Goal: Task Accomplishment & Management: Use online tool/utility

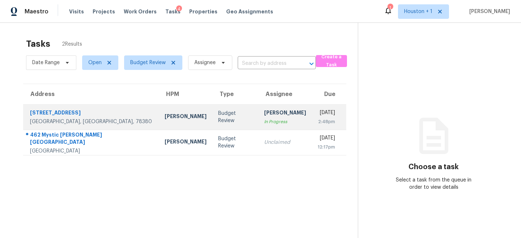
click at [264, 121] on div "In Progress" at bounding box center [285, 121] width 42 height 7
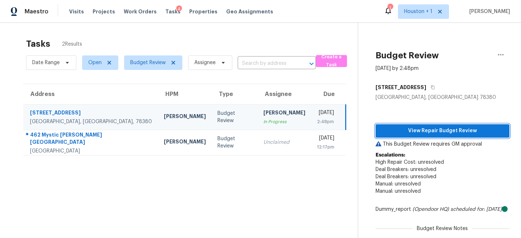
click at [451, 132] on span "View Repair Budget Review" at bounding box center [442, 130] width 122 height 9
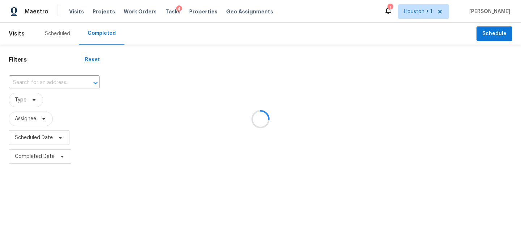
click at [45, 77] on div at bounding box center [260, 119] width 521 height 238
click at [41, 83] on div at bounding box center [260, 119] width 521 height 238
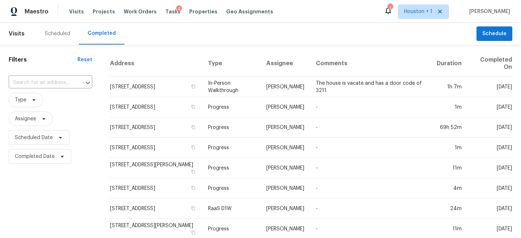
click at [41, 83] on input "text" at bounding box center [40, 82] width 63 height 11
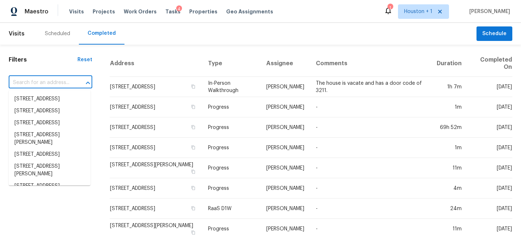
paste input "3878 N Riverview Dr, Robstown, TX 78380"
type input "3878 N Riverview Dr, Robstown, TX 78380"
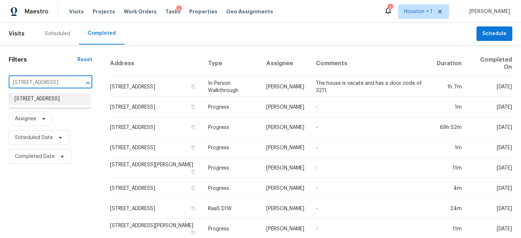
click at [56, 104] on li "3878 N Riverview Dr, Robstown, TX 78380" at bounding box center [50, 99] width 82 height 12
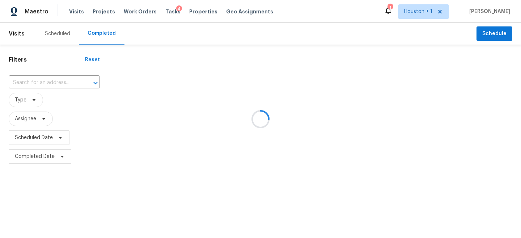
type input "3878 N Riverview Dr, Robstown, TX 78380"
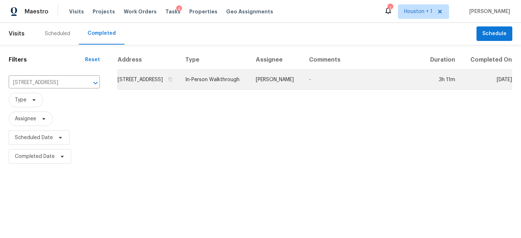
click at [303, 82] on td "[PERSON_NAME]" at bounding box center [276, 79] width 53 height 20
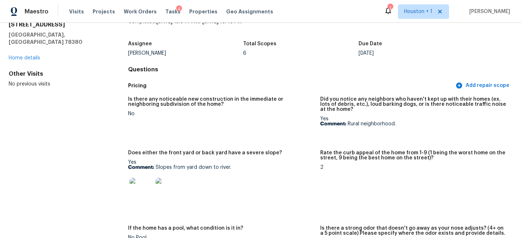
scroll to position [42, 0]
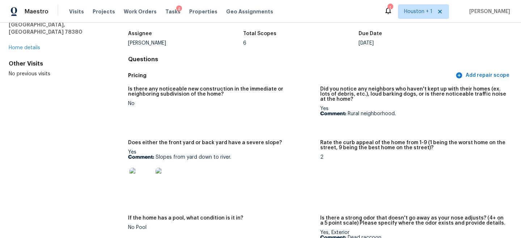
click at [147, 174] on img at bounding box center [141, 179] width 23 height 23
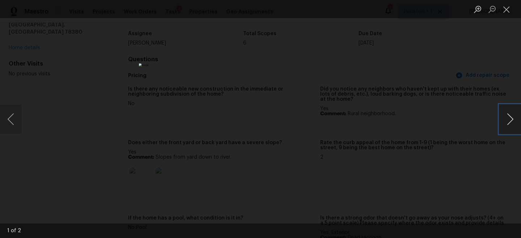
click at [507, 108] on button "Next image" at bounding box center [510, 119] width 22 height 29
click at [320, 123] on img "Lightbox" at bounding box center [260, 118] width 243 height 111
click at [320, 123] on img "Lightbox" at bounding box center [201, 114] width 489 height 223
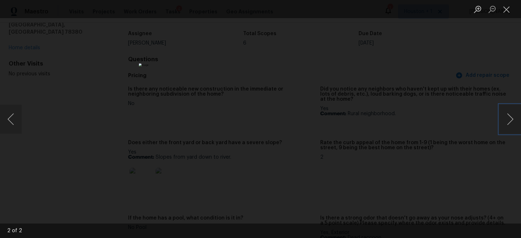
click at [311, 115] on img "Lightbox" at bounding box center [260, 118] width 243 height 111
click at [311, 117] on img "Lightbox" at bounding box center [210, 123] width 489 height 223
click at [425, 98] on div "Lightbox" at bounding box center [260, 119] width 521 height 238
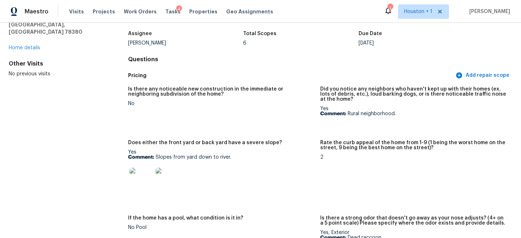
click at [294, 71] on div "Pricing Add repair scope" at bounding box center [320, 75] width 384 height 13
click at [385, 83] on div "Is there any noticeable new construction in the immediate or neighboring subdiv…" at bounding box center [320, 190] width 384 height 217
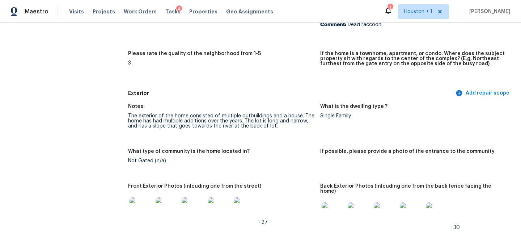
scroll to position [267, 0]
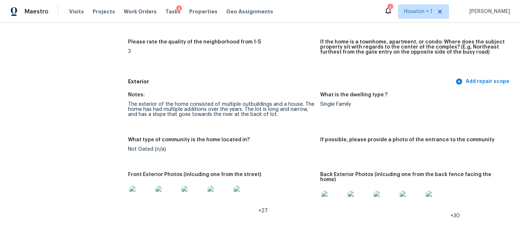
click at [146, 193] on img at bounding box center [141, 197] width 23 height 23
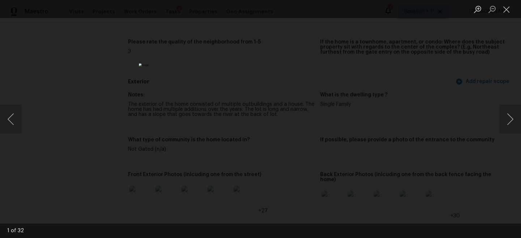
click at [497, 115] on div "Lightbox" at bounding box center [260, 119] width 521 height 238
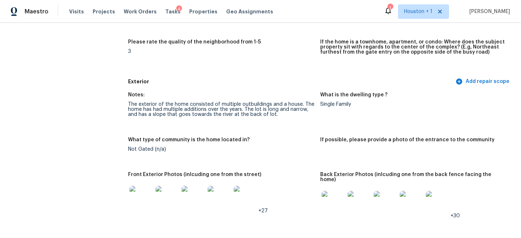
click at [149, 208] on img at bounding box center [141, 197] width 23 height 23
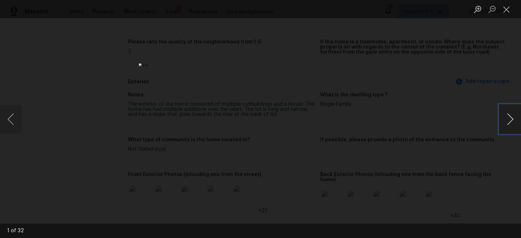
click at [513, 119] on button "Next image" at bounding box center [510, 119] width 22 height 29
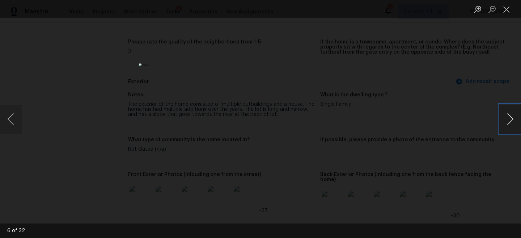
click at [513, 119] on button "Next image" at bounding box center [510, 119] width 22 height 29
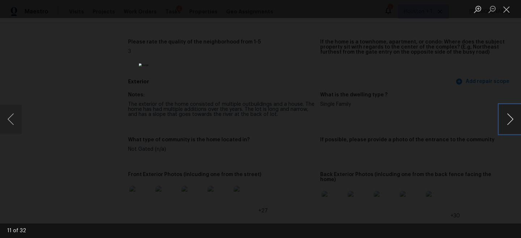
click at [513, 119] on button "Next image" at bounding box center [510, 119] width 22 height 29
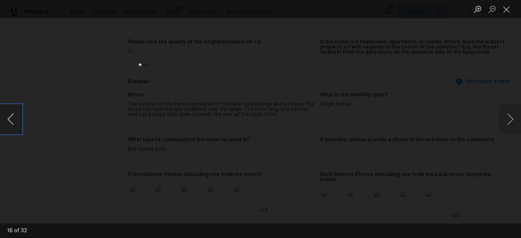
click at [13, 119] on button "Previous image" at bounding box center [11, 119] width 22 height 29
click at [505, 107] on button "Next image" at bounding box center [510, 119] width 22 height 29
click at [507, 114] on button "Next image" at bounding box center [510, 119] width 22 height 29
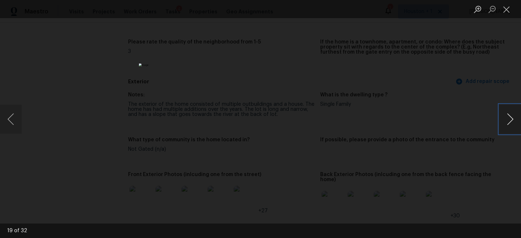
click at [507, 114] on button "Next image" at bounding box center [510, 119] width 22 height 29
click at [515, 123] on button "Next image" at bounding box center [510, 119] width 22 height 29
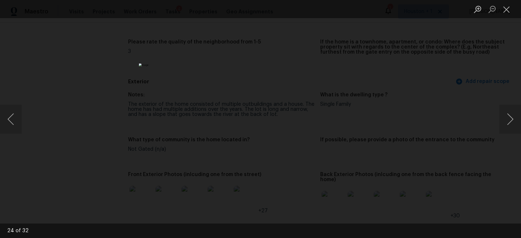
click at [489, 106] on div "Lightbox" at bounding box center [260, 119] width 521 height 238
click at [505, 12] on button "Close lightbox" at bounding box center [506, 9] width 14 height 13
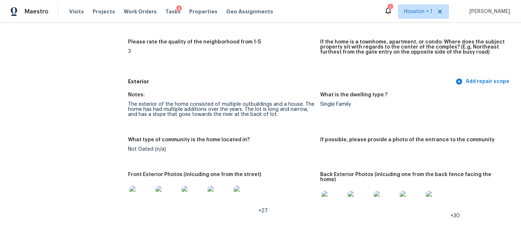
scroll to position [271, 0]
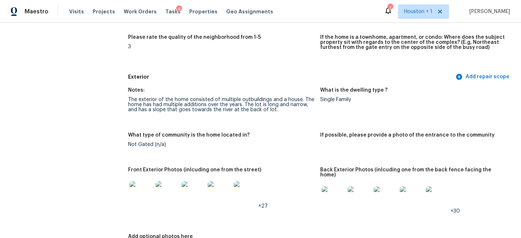
click at [245, 105] on div "The exterior of the home consisted of multiple outbuildings and a house. The ho…" at bounding box center [221, 104] width 186 height 15
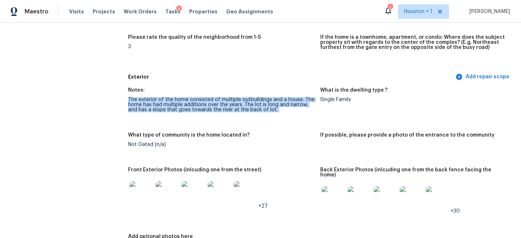
click at [245, 105] on div "The exterior of the home consisted of multiple outbuildings and a house. The ho…" at bounding box center [221, 104] width 186 height 15
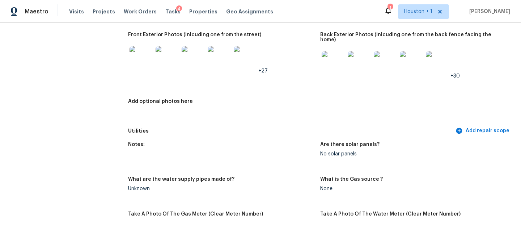
scroll to position [405, 0]
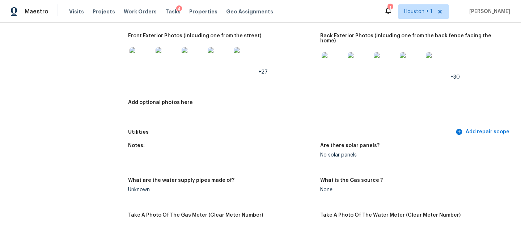
click at [137, 59] on img at bounding box center [141, 58] width 23 height 23
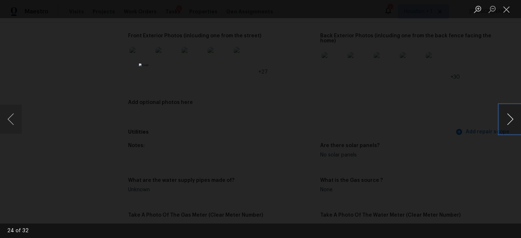
click at [514, 117] on button "Next image" at bounding box center [510, 119] width 22 height 29
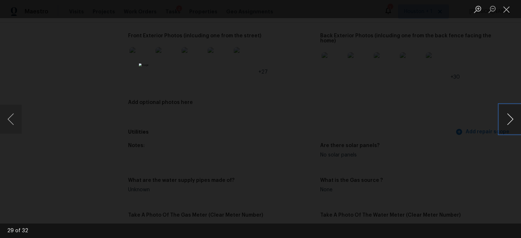
click at [514, 117] on button "Next image" at bounding box center [510, 119] width 22 height 29
click at [472, 78] on div "Lightbox" at bounding box center [260, 119] width 521 height 238
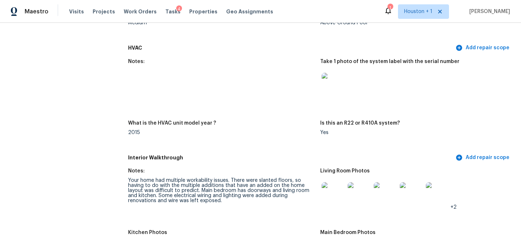
scroll to position [896, 0]
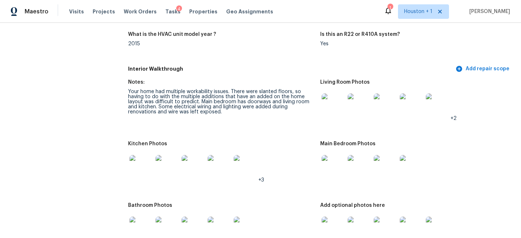
click at [139, 166] on img at bounding box center [141, 166] width 23 height 23
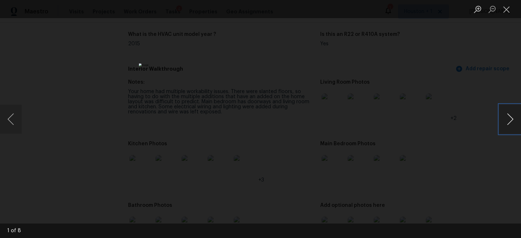
click at [509, 118] on button "Next image" at bounding box center [510, 119] width 22 height 29
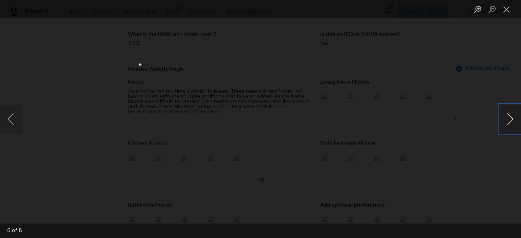
click at [509, 118] on button "Next image" at bounding box center [510, 119] width 22 height 29
click at [14, 115] on button "Previous image" at bounding box center [11, 119] width 22 height 29
click at [509, 129] on button "Next image" at bounding box center [510, 119] width 22 height 29
click at [507, 122] on button "Next image" at bounding box center [510, 119] width 22 height 29
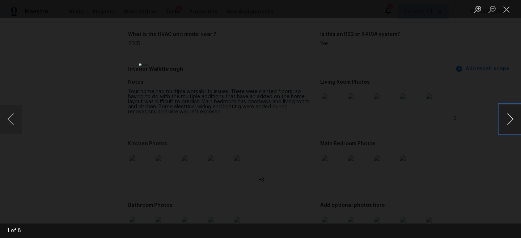
click at [507, 122] on button "Next image" at bounding box center [510, 119] width 22 height 29
click at [1, 108] on button "Previous image" at bounding box center [11, 119] width 22 height 29
click at [391, 83] on div "Lightbox" at bounding box center [260, 119] width 521 height 238
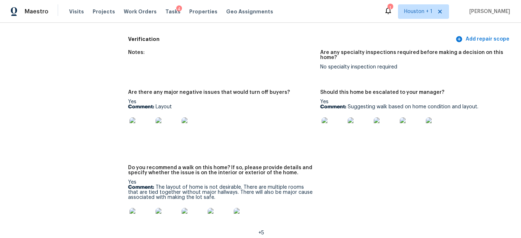
scroll to position [1964, 0]
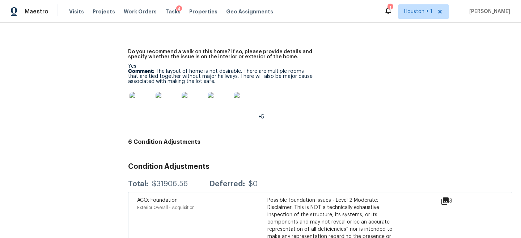
click at [149, 92] on img at bounding box center [141, 103] width 23 height 23
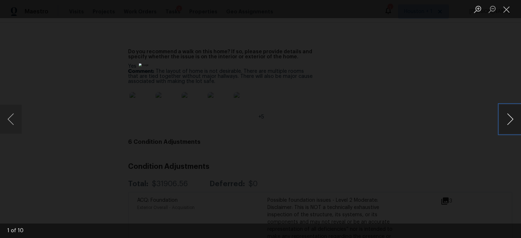
click at [507, 117] on button "Next image" at bounding box center [510, 119] width 22 height 29
click at [511, 119] on button "Next image" at bounding box center [510, 119] width 22 height 29
click at [14, 119] on button "Previous image" at bounding box center [11, 119] width 22 height 29
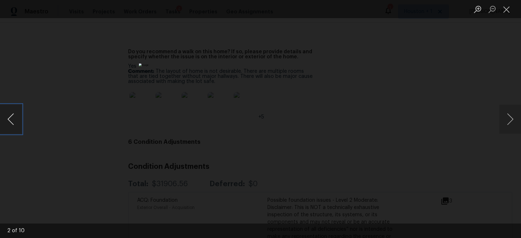
click at [14, 119] on button "Previous image" at bounding box center [11, 119] width 22 height 29
click at [509, 115] on button "Next image" at bounding box center [510, 119] width 22 height 29
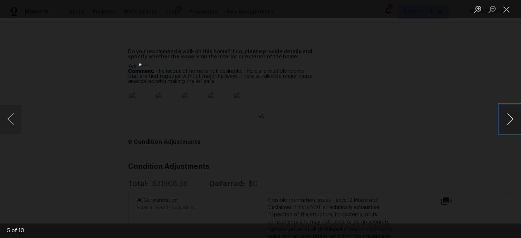
click at [509, 115] on button "Next image" at bounding box center [510, 119] width 22 height 29
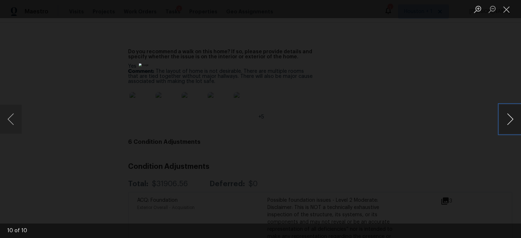
click at [509, 115] on button "Next image" at bounding box center [510, 119] width 22 height 29
click at [461, 92] on div "Lightbox" at bounding box center [260, 119] width 521 height 238
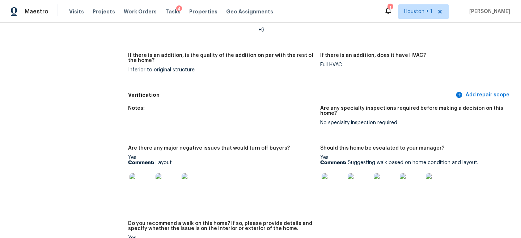
scroll to position [1788, 0]
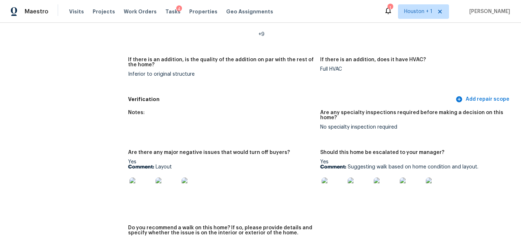
click at [337, 177] on img at bounding box center [333, 188] width 23 height 23
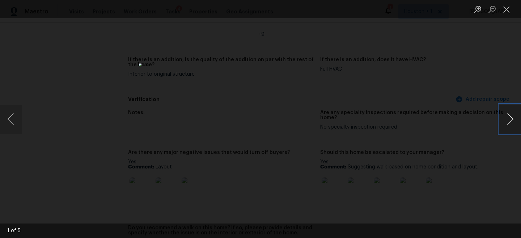
click at [508, 117] on button "Next image" at bounding box center [510, 119] width 22 height 29
click at [465, 88] on div "Lightbox" at bounding box center [260, 119] width 521 height 238
click at [414, 87] on div "Lightbox" at bounding box center [260, 119] width 521 height 238
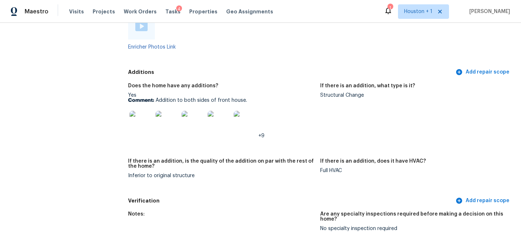
scroll to position [1623, 0]
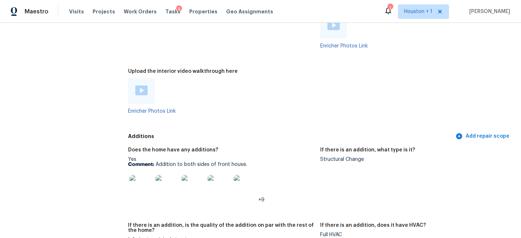
click at [145, 175] on img at bounding box center [141, 186] width 23 height 23
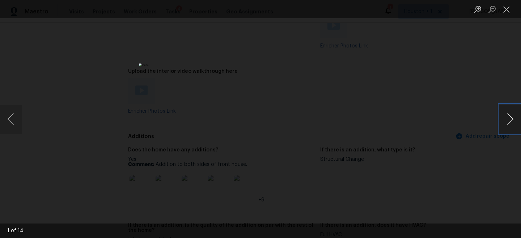
click at [515, 114] on button "Next image" at bounding box center [510, 119] width 22 height 29
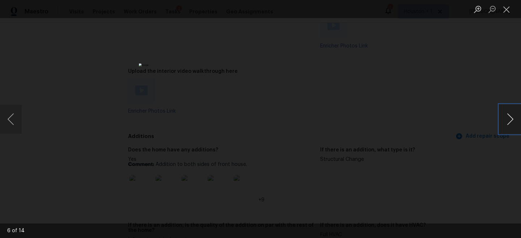
click at [515, 114] on button "Next image" at bounding box center [510, 119] width 22 height 29
click at [513, 106] on button "Next image" at bounding box center [510, 119] width 22 height 29
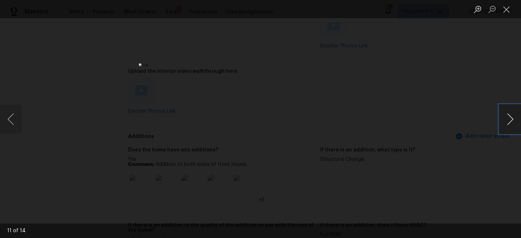
click at [513, 106] on button "Next image" at bounding box center [510, 119] width 22 height 29
click at [436, 63] on div "Lightbox" at bounding box center [260, 119] width 521 height 238
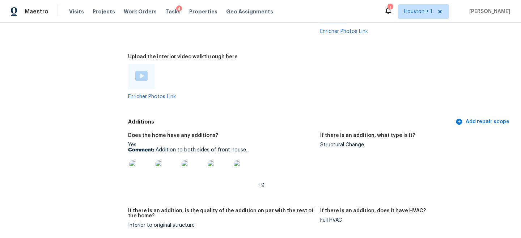
scroll to position [1638, 0]
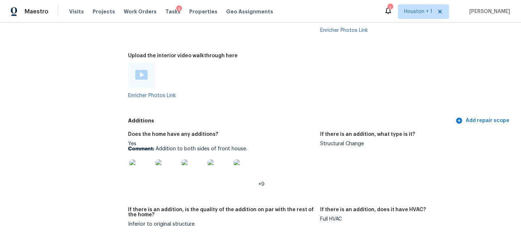
click at [158, 159] on img at bounding box center [167, 170] width 23 height 23
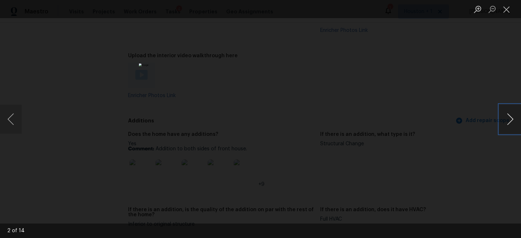
click at [509, 124] on button "Next image" at bounding box center [510, 119] width 22 height 29
click at [507, 119] on button "Next image" at bounding box center [510, 119] width 22 height 29
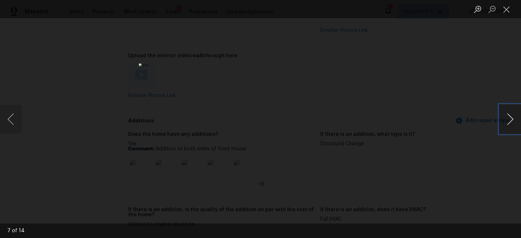
click at [507, 119] on button "Next image" at bounding box center [510, 119] width 22 height 29
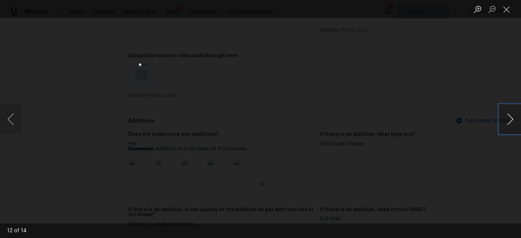
click at [507, 119] on button "Next image" at bounding box center [510, 119] width 22 height 29
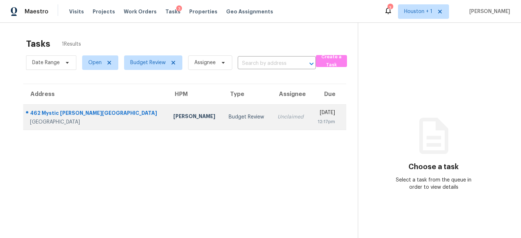
click at [229, 115] on div "Budget Review" at bounding box center [247, 116] width 37 height 7
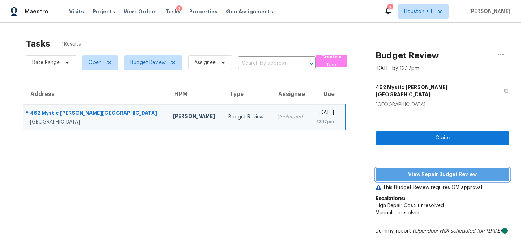
click at [443, 170] on span "View Repair Budget Review" at bounding box center [442, 174] width 122 height 9
